Goal: Information Seeking & Learning: Find specific fact

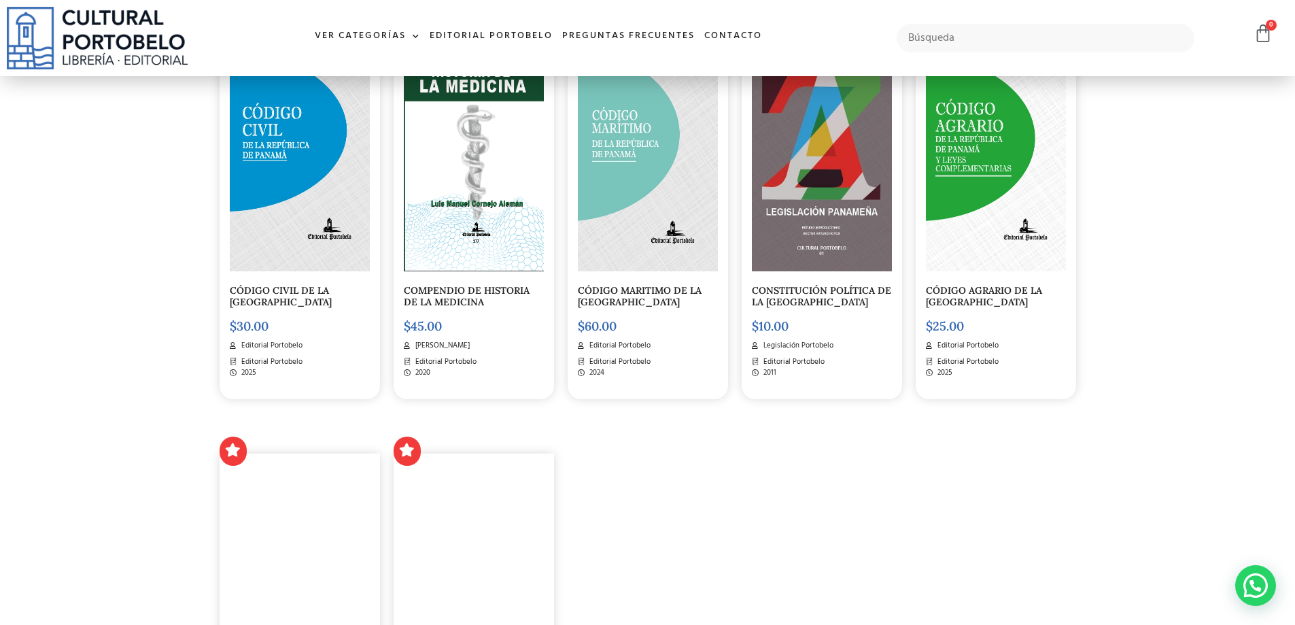
scroll to position [1902, 0]
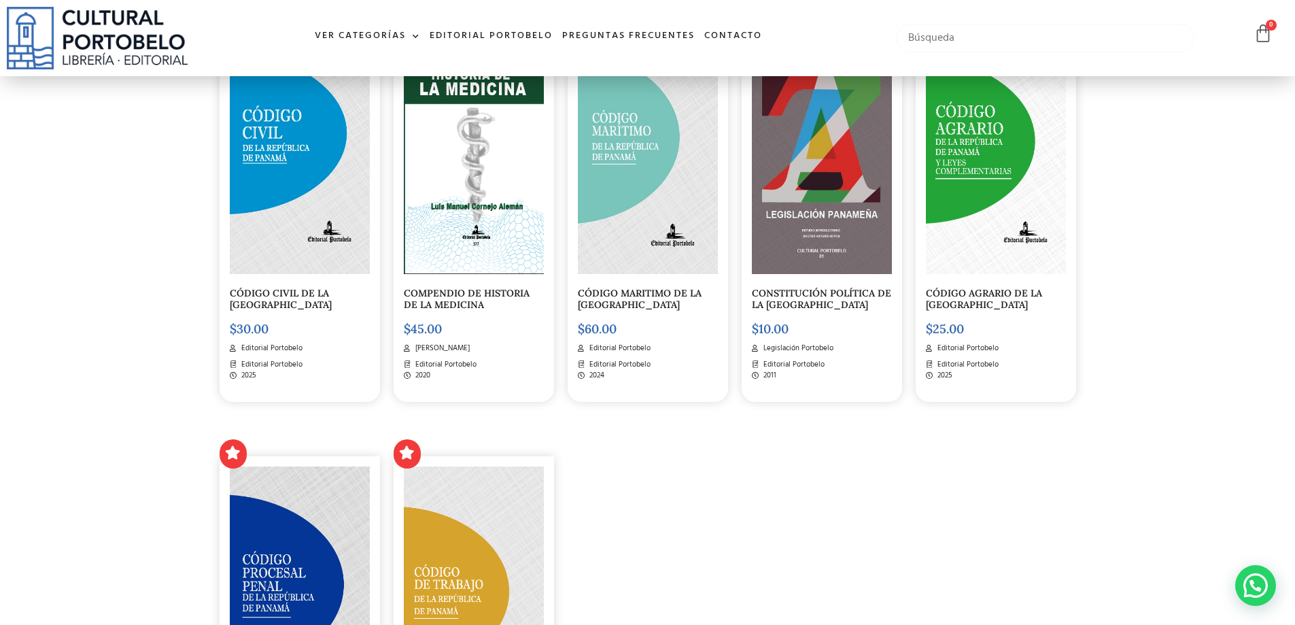
click at [932, 41] on input "text" at bounding box center [1045, 38] width 298 height 29
type input "MANUAL DE DERECHO CONSTITUCIONAL PANAMEÑO"
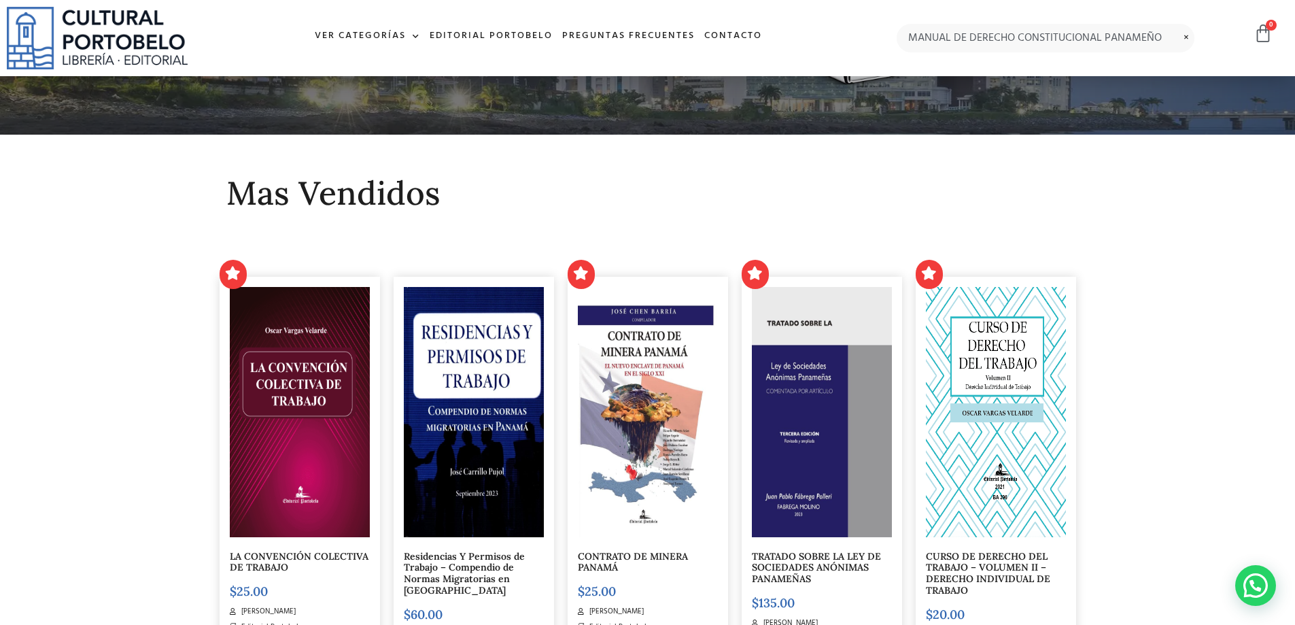
scroll to position [0, 0]
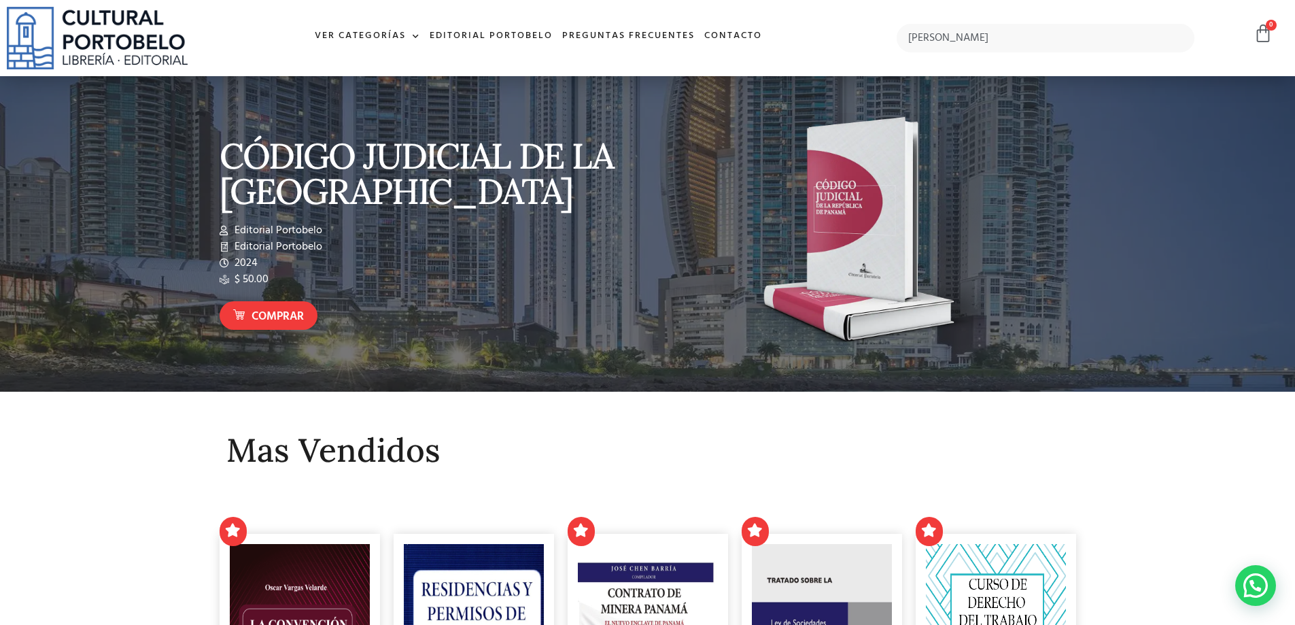
type input "jaime jovane"
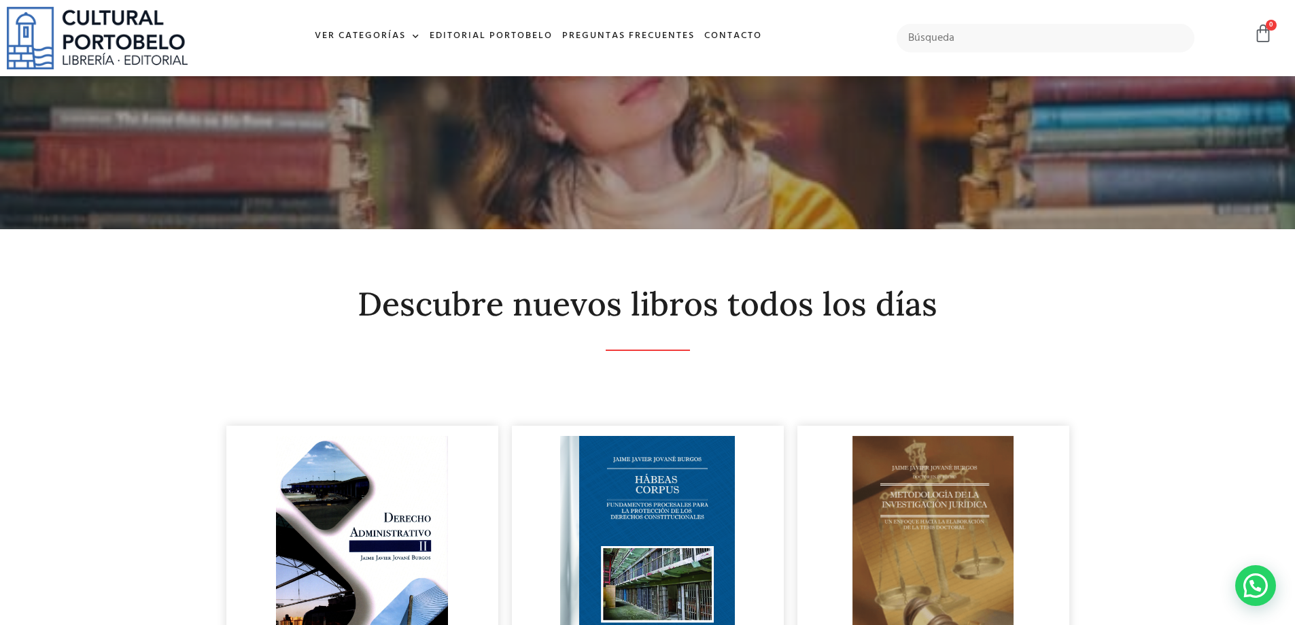
click at [88, 42] on img at bounding box center [97, 38] width 181 height 63
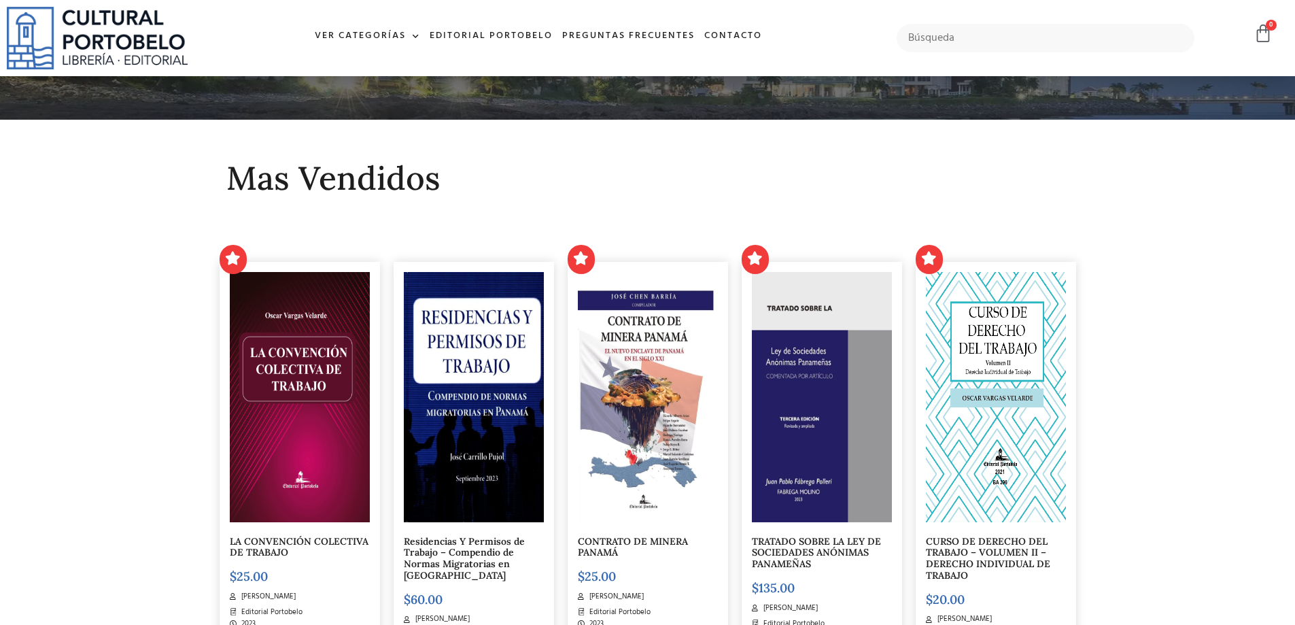
scroll to position [272, 0]
click at [954, 39] on input "text" at bounding box center [1045, 38] width 298 height 29
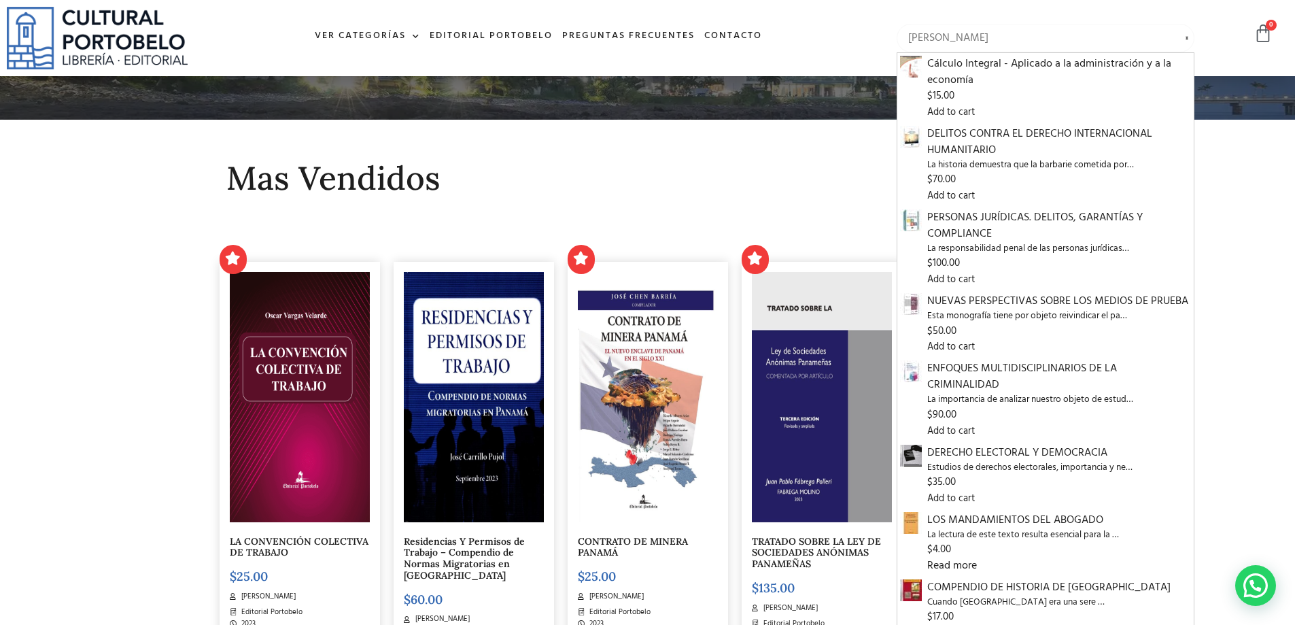
type input "[PERSON_NAME]"
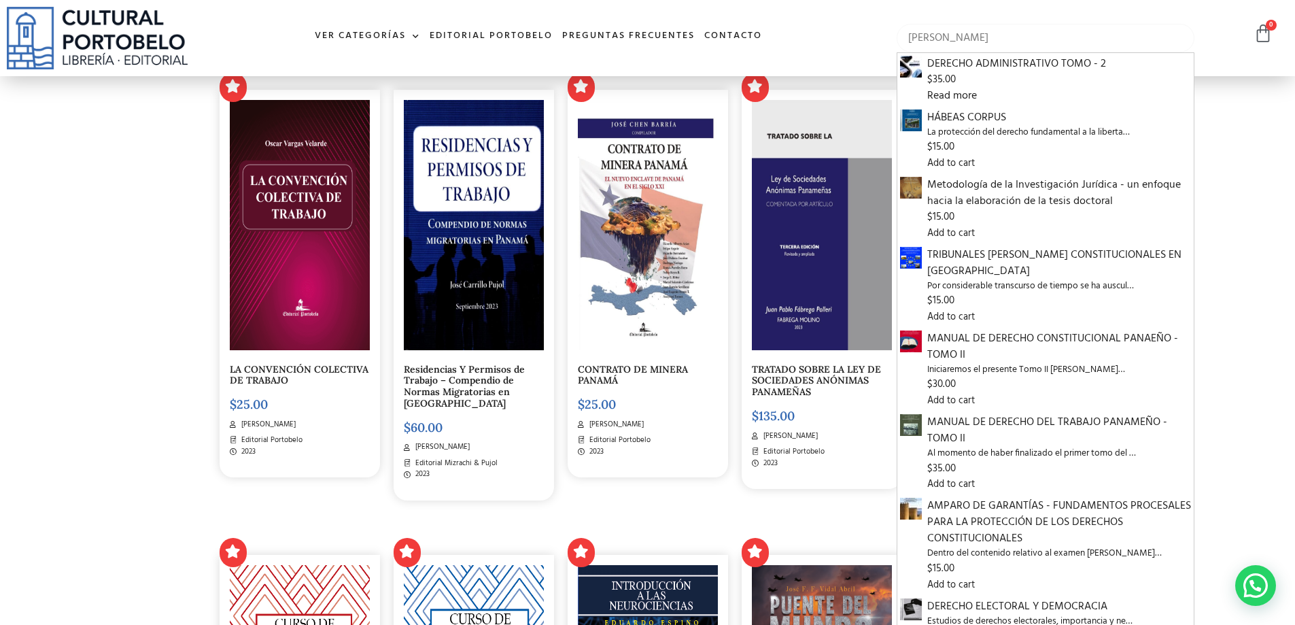
scroll to position [453, 0]
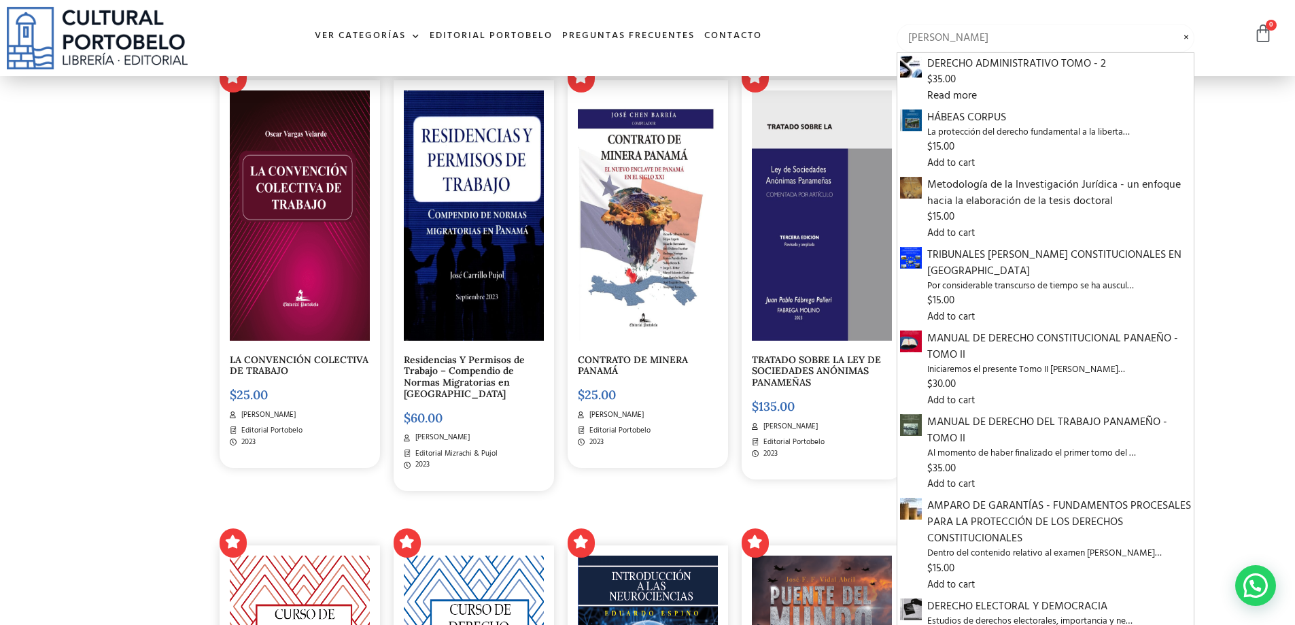
click at [1134, 37] on input "jaime jovane" at bounding box center [1045, 38] width 298 height 29
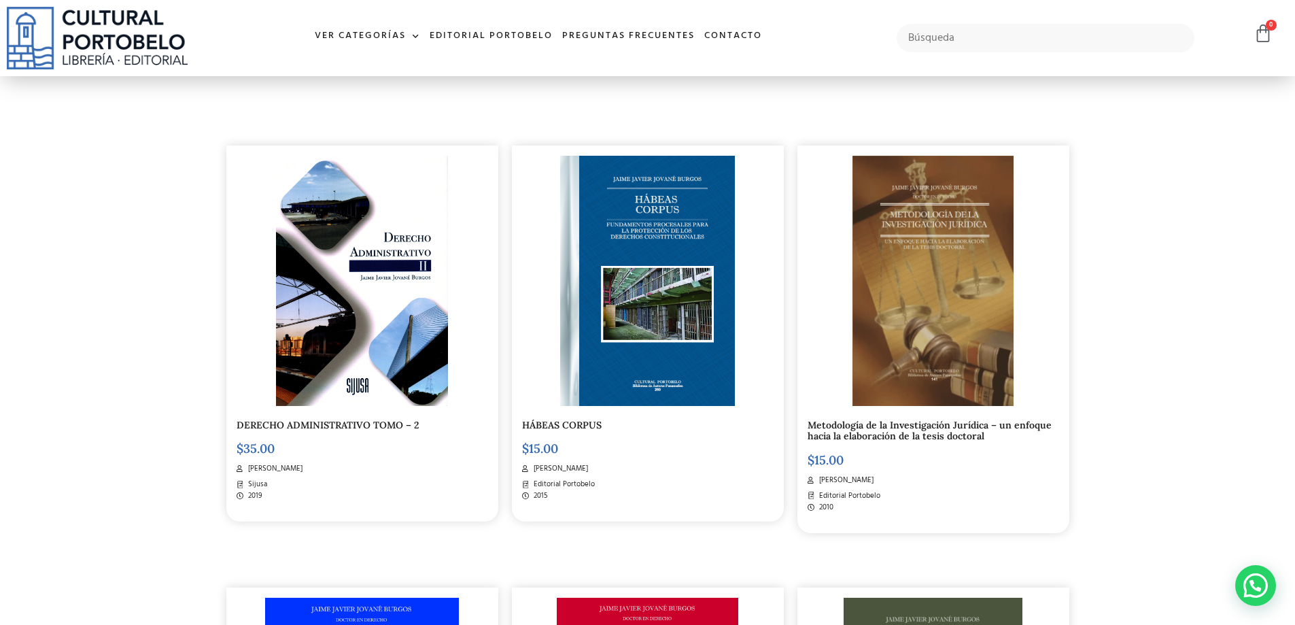
scroll to position [90, 0]
